Goal: Information Seeking & Learning: Understand process/instructions

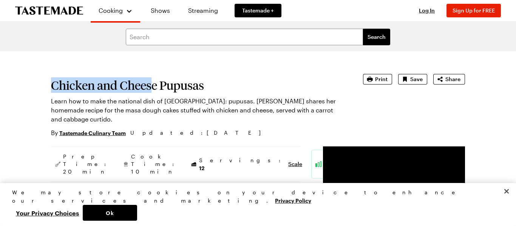
drag, startPoint x: 50, startPoint y: 87, endPoint x: 153, endPoint y: 83, distance: 102.7
click at [153, 83] on h1 "Chicken and Cheese Pupusas" at bounding box center [196, 86] width 291 height 14
drag, startPoint x: 208, startPoint y: 86, endPoint x: 56, endPoint y: 74, distance: 151.8
click at [56, 74] on section "Chicken and Cheese Pupusas Learn how to make the national dish of [GEOGRAPHIC_D…" at bounding box center [196, 105] width 291 height 63
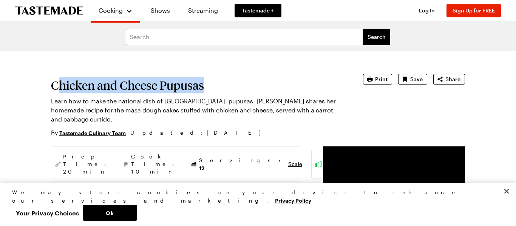
click at [56, 74] on section "Chicken and Cheese Pupusas Learn how to make the national dish of [GEOGRAPHIC_D…" at bounding box center [196, 105] width 291 height 63
drag, startPoint x: 52, startPoint y: 81, endPoint x: 212, endPoint y: 88, distance: 159.8
click at [212, 88] on h1 "Chicken and Cheese Pupusas" at bounding box center [196, 86] width 291 height 14
copy h1 "Chicken and Cheese Pupusas"
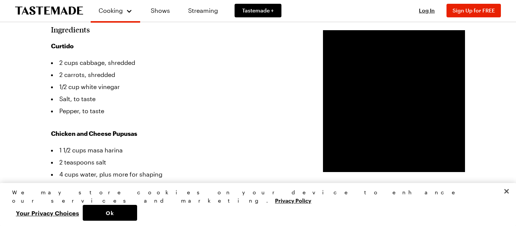
scroll to position [201, 0]
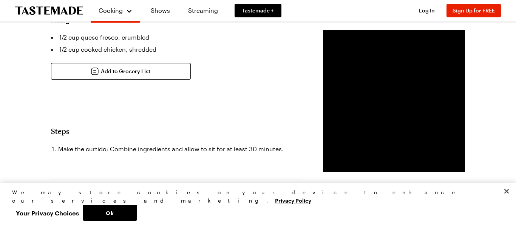
click at [153, 106] on div "Prep Time: 20 min Cook Time: 10 min Servings: 12 Scale Easy Units: Imperial Imp…" at bounding box center [175, 158] width 249 height 791
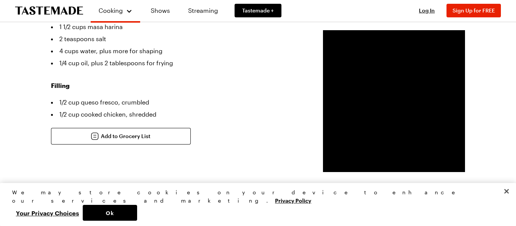
scroll to position [0, 0]
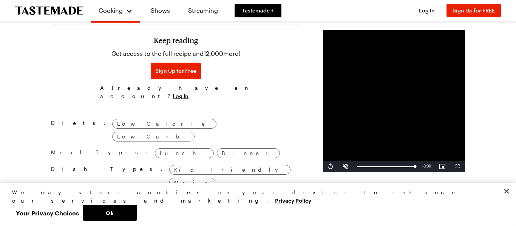
scroll to position [539, 0]
click at [164, 67] on span "Sign Up for Free" at bounding box center [175, 71] width 41 height 8
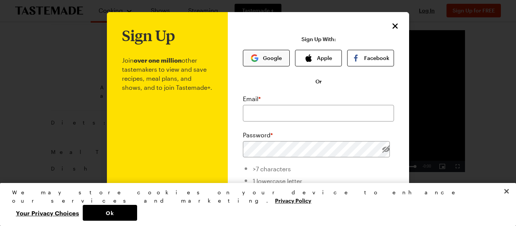
click at [286, 62] on button "Google" at bounding box center [266, 58] width 47 height 17
click at [270, 54] on button "Google" at bounding box center [266, 58] width 47 height 17
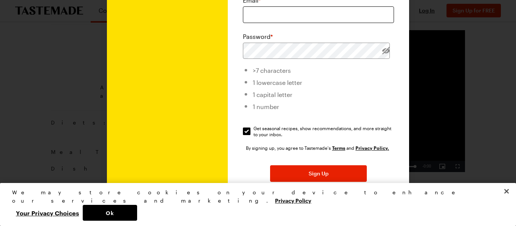
scroll to position [96, 0]
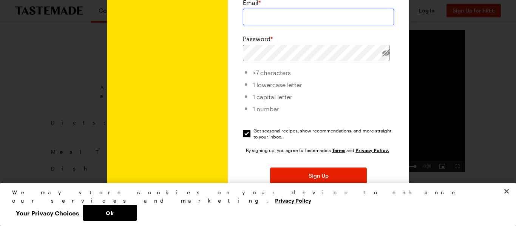
click at [312, 12] on input "email" at bounding box center [318, 17] width 151 height 17
type input "[EMAIL_ADDRESS][DOMAIN_NAME]"
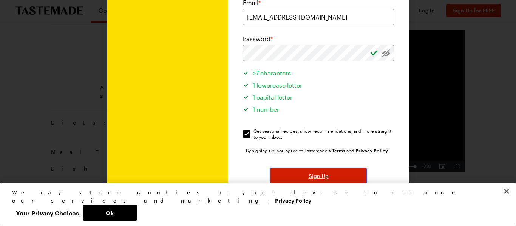
click at [304, 169] on button "Sign Up" at bounding box center [318, 176] width 97 height 17
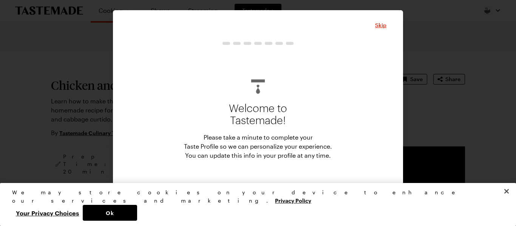
click at [256, 199] on div "We may store cookies on your device to enhance our services and marketing. Priv…" at bounding box center [258, 204] width 516 height 43
click at [259, 192] on span "Start" at bounding box center [258, 196] width 12 height 8
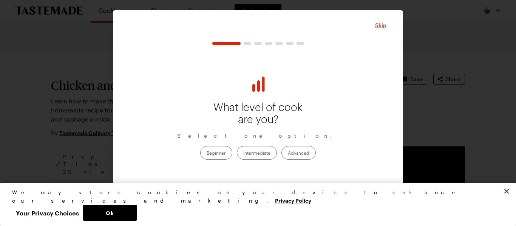
click at [259, 192] on span "Continue" at bounding box center [257, 196] width 23 height 8
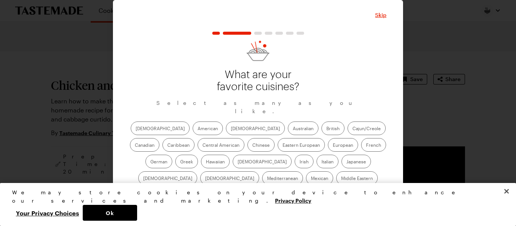
scroll to position [0, 0]
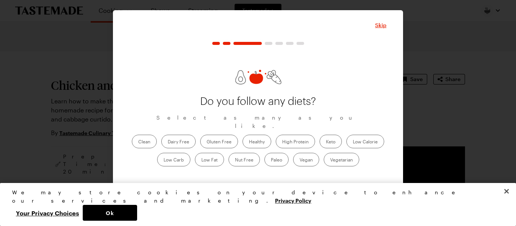
scroll to position [0, 0]
click at [304, 196] on button "Continue" at bounding box center [258, 195] width 126 height 17
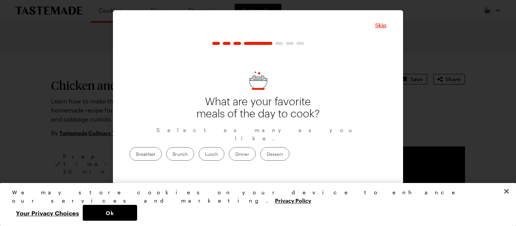
click at [304, 196] on button "Continue" at bounding box center [258, 195] width 126 height 17
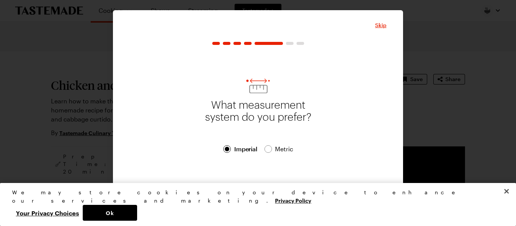
click at [250, 190] on button "Continue" at bounding box center [258, 195] width 126 height 17
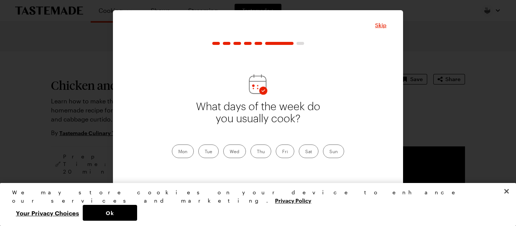
click at [248, 196] on span "Continue" at bounding box center [257, 196] width 23 height 8
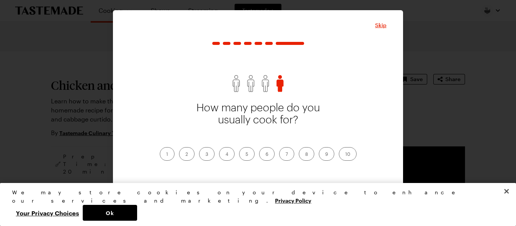
click at [248, 196] on span "Continue" at bounding box center [257, 196] width 23 height 8
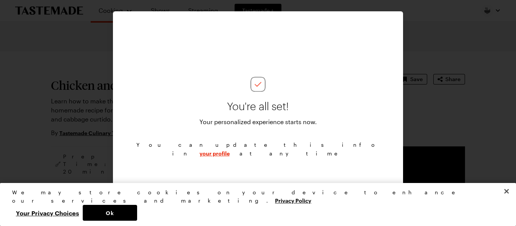
click at [248, 196] on span "Continue" at bounding box center [257, 195] width 23 height 8
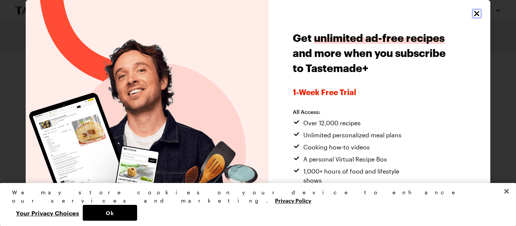
click at [476, 17] on icon "Close" at bounding box center [476, 13] width 9 height 9
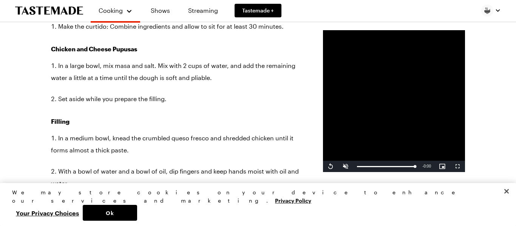
scroll to position [518, 0]
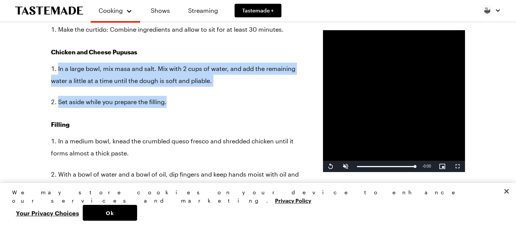
drag, startPoint x: 48, startPoint y: 58, endPoint x: 182, endPoint y: 112, distance: 144.5
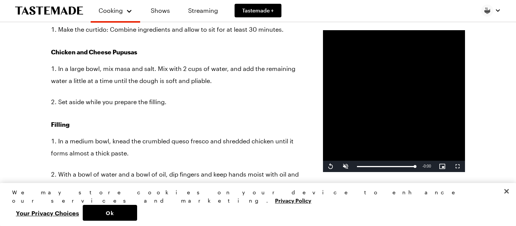
click at [176, 129] on h3 "Filling" at bounding box center [175, 124] width 249 height 9
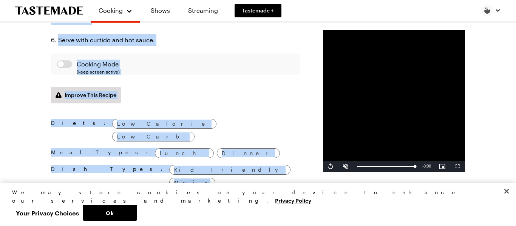
scroll to position [859, 0]
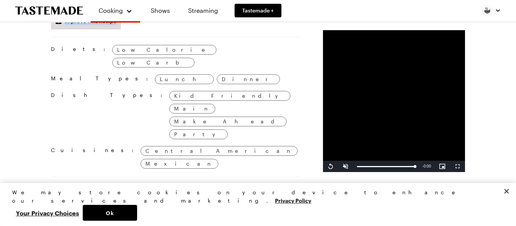
drag, startPoint x: 49, startPoint y: 60, endPoint x: 171, endPoint y: 28, distance: 125.7
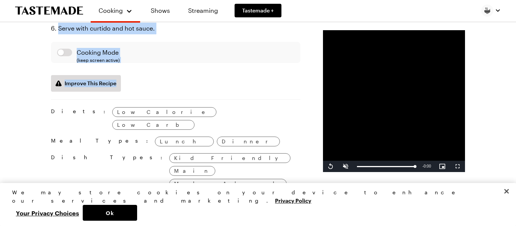
scroll to position [792, 0]
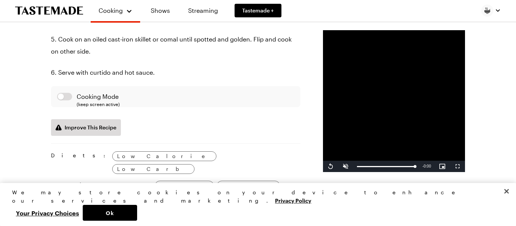
scroll to position [752, 0]
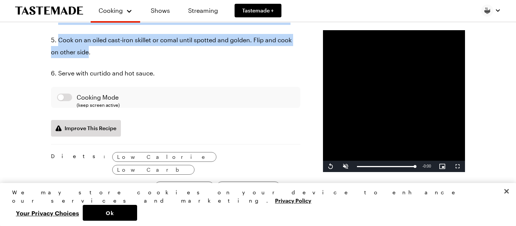
drag, startPoint x: 151, startPoint y: 72, endPoint x: 51, endPoint y: 29, distance: 108.7
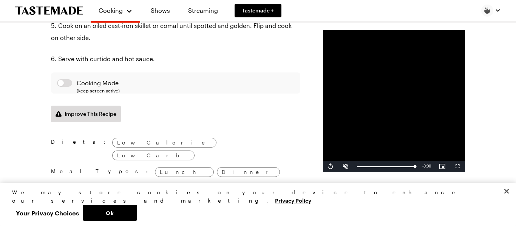
scroll to position [741, 0]
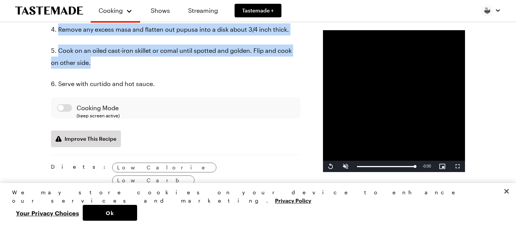
drag, startPoint x: 49, startPoint y: 29, endPoint x: 154, endPoint y: 86, distance: 119.3
click at [154, 86] on div "Chicken and Cheese Pupusas Learn how to make the national dish of [GEOGRAPHIC_D…" at bounding box center [257, 8] width 459 height 1397
copy div "Chicken and Cheese Pupusas In a large bowl, mix masa and salt. Mix with 2 cups …"
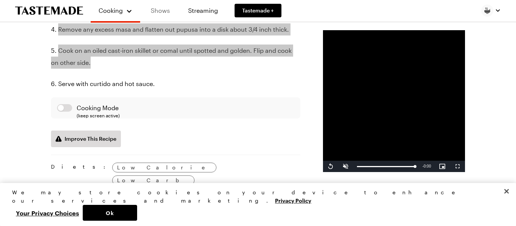
type textarea "x"
